Goal: Obtain resource: Download file/media

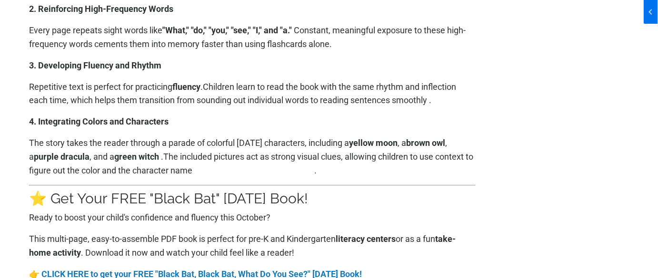
scroll to position [822, 0]
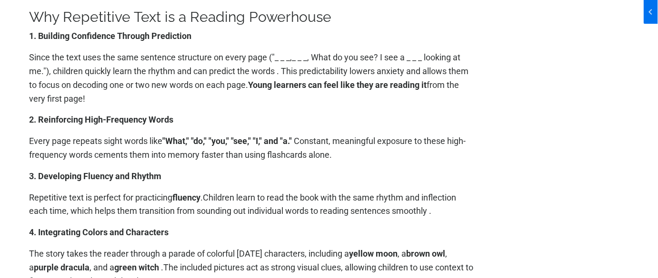
click at [219, 136] on span ""What," "do," "you," "see," "I," and "a."" at bounding box center [226, 141] width 129 height 10
drag, startPoint x: 123, startPoint y: 57, endPoint x: 208, endPoint y: 49, distance: 86.0
click at [208, 49] on div "The magic of reading begins when children realize they can decode words and fol…" at bounding box center [252, 173] width 446 height 1186
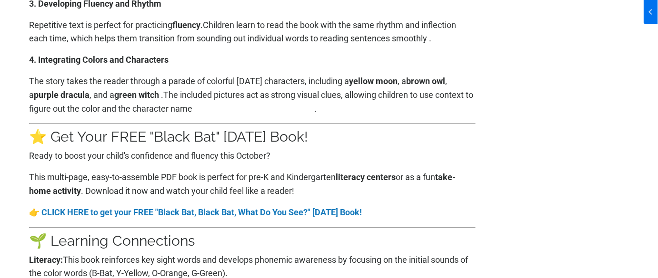
scroll to position [995, 0]
click at [286, 214] on link-block "CLICK HERE to get your FREE "Black Bat, Black Bat, What Do You See?" [DATE] Boo…" at bounding box center [201, 213] width 320 height 10
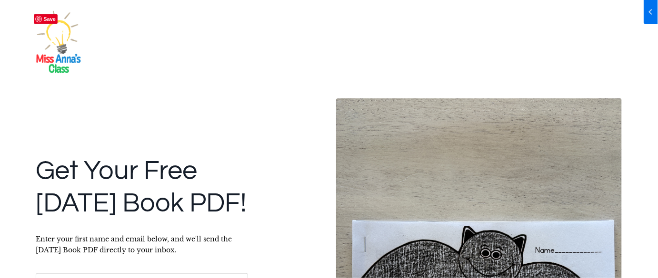
click at [75, 54] on img at bounding box center [57, 45] width 57 height 71
